Goal: Transaction & Acquisition: Purchase product/service

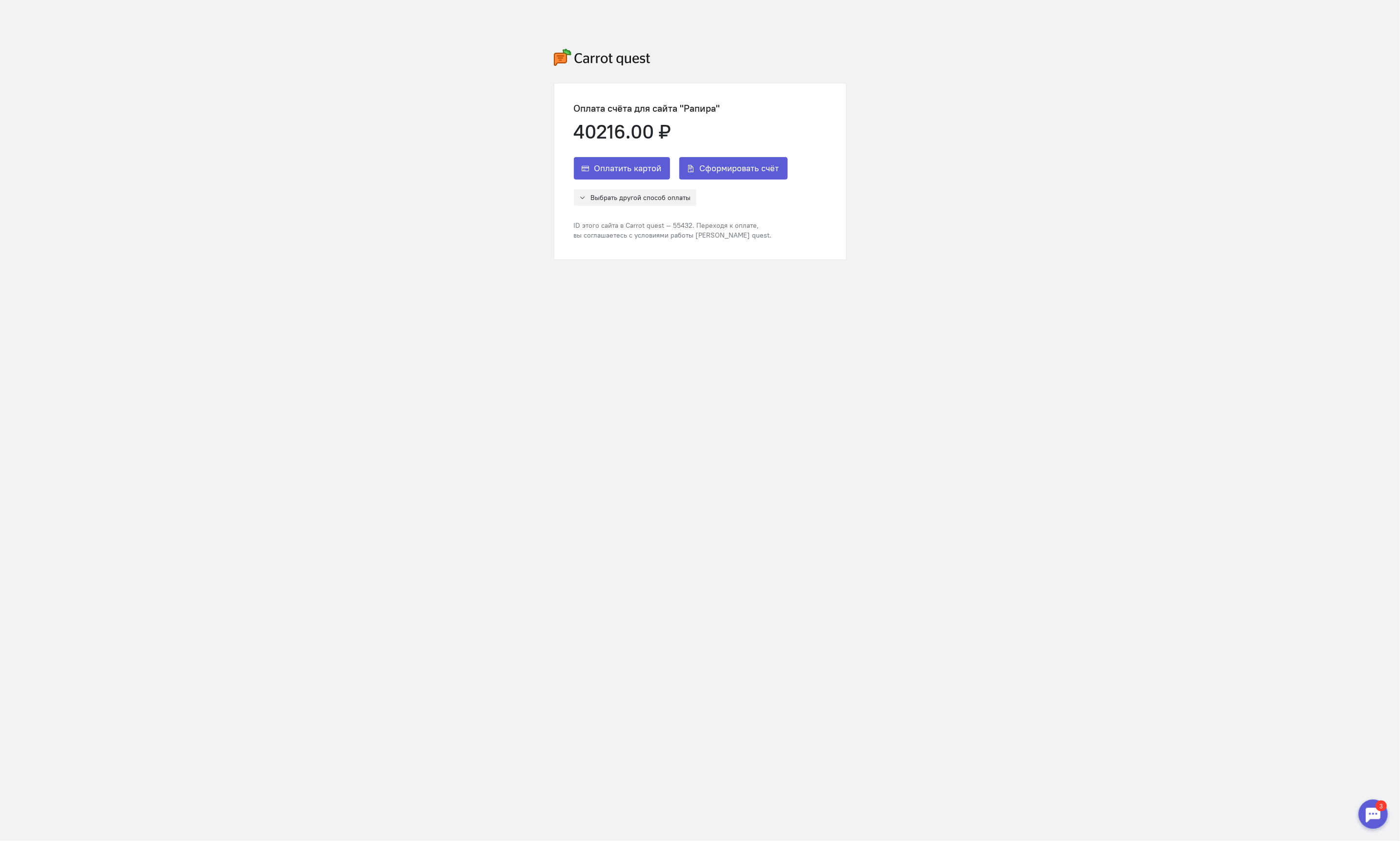
click at [1033, 94] on div "Оплата счёта для сайта "Рапира" 40216.00 ₽ Оплатить картой Сформировать счёт Вы…" at bounding box center [700, 154] width 1400 height 309
click at [684, 225] on div "ID этого сайта в Carrot quest — 55432. Переходя к оплате, вы соглашаетесь с усл…" at bounding box center [681, 230] width 214 height 19
click at [721, 223] on div "ID этого сайта в Carrot quest — 55432. Переходя к оплате, вы соглашаетесь с усл…" at bounding box center [681, 230] width 214 height 19
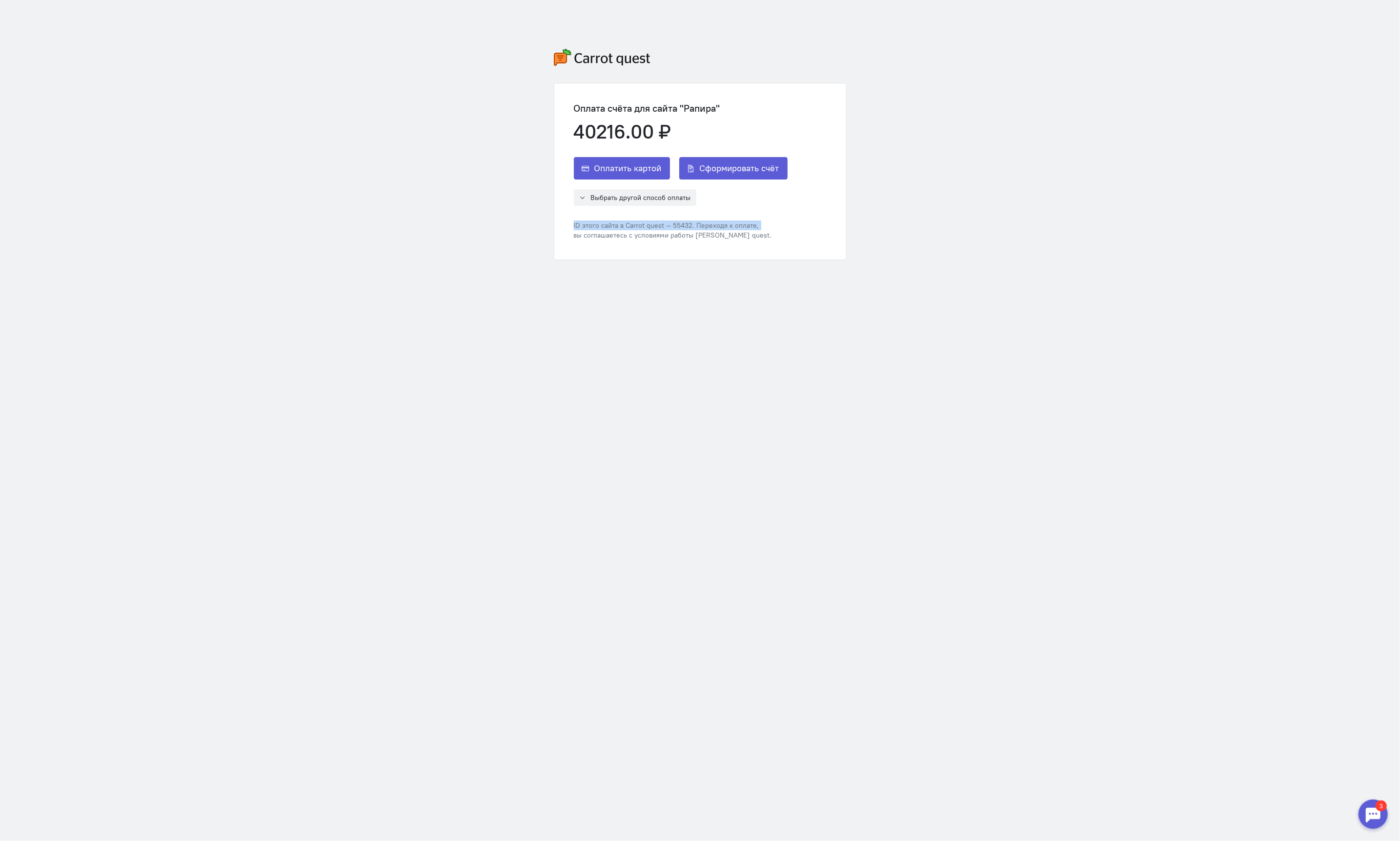
click at [721, 223] on div "ID этого сайта в Carrot quest — 55432. Переходя к оплате, вы соглашаетесь с усл…" at bounding box center [681, 230] width 214 height 19
click at [676, 196] on span "Выбрать другой способ оплаты" at bounding box center [640, 198] width 100 height 9
click at [656, 198] on span "Выбрать другой способ оплаты" at bounding box center [640, 198] width 100 height 9
click at [650, 198] on span "Выбрать другой способ оплаты" at bounding box center [640, 198] width 100 height 9
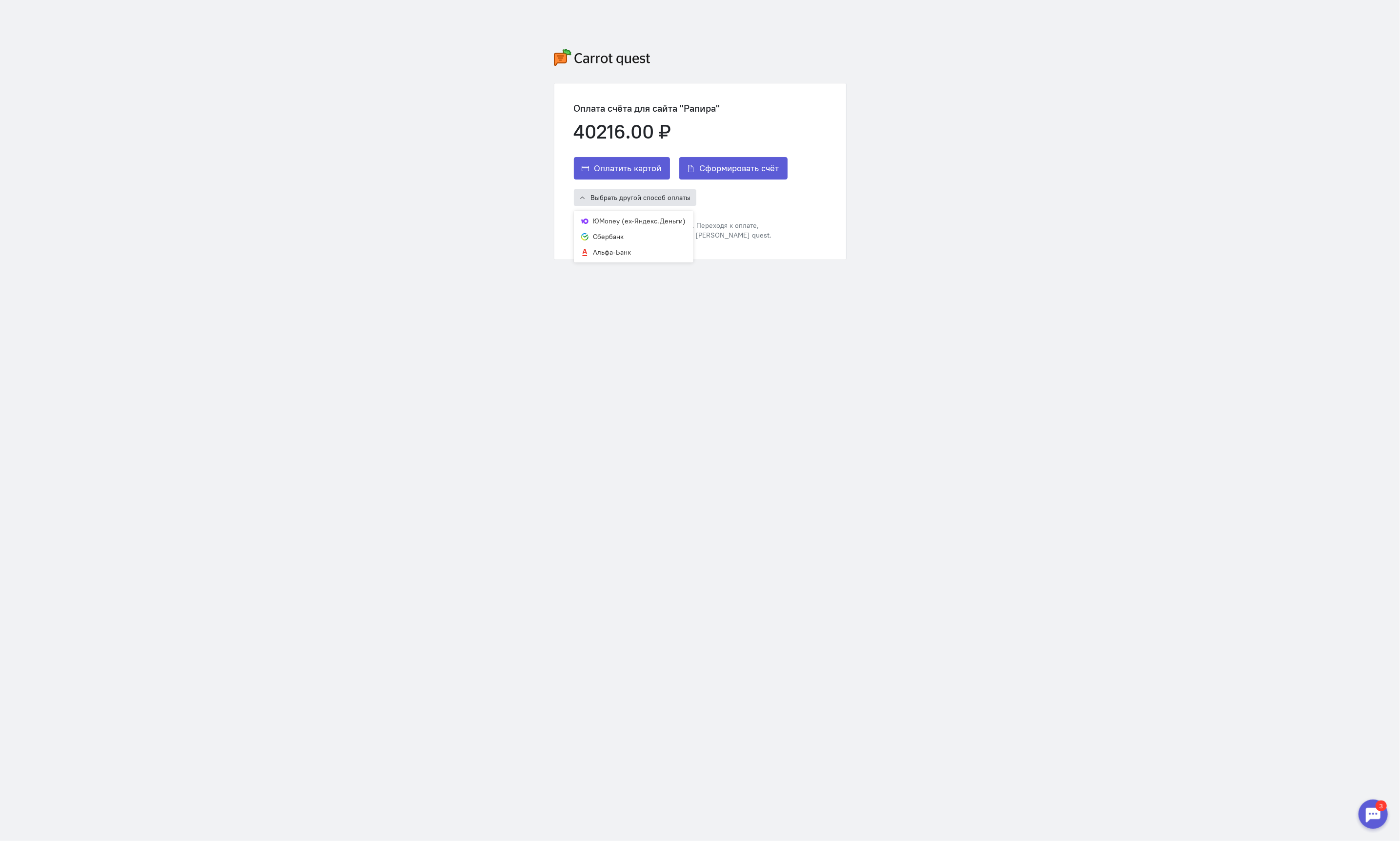
click at [650, 198] on span "Выбрать другой способ оплаты" at bounding box center [640, 198] width 100 height 9
click at [1099, 69] on div "Оплата счёта для сайта "Рапира" 40216.00 ₽ Оплатить картой Сформировать счёт Вы…" at bounding box center [700, 154] width 1400 height 309
